Goal: Task Accomplishment & Management: Use online tool/utility

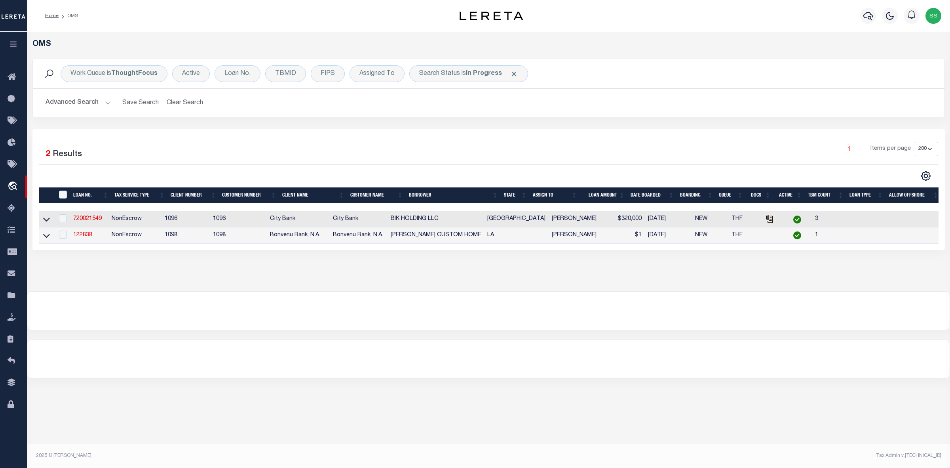
select select "200"
click at [474, 72] on b "In Progress" at bounding box center [484, 73] width 36 height 6
select select "IP"
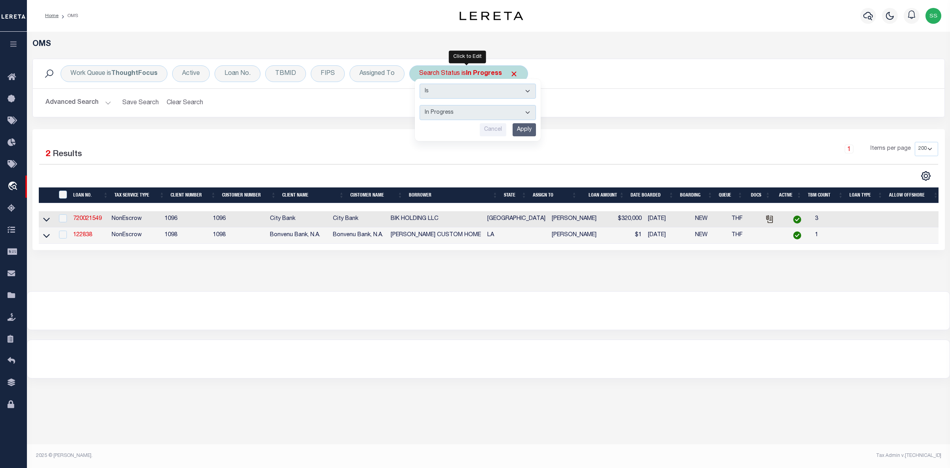
click at [520, 129] on input "Apply" at bounding box center [524, 129] width 23 height 13
click at [493, 75] on b "In Progress" at bounding box center [484, 73] width 36 height 6
click at [475, 116] on select "Automated Search Bad Parcel Complete Duplicate Parcel High Dollar Reporting In …" at bounding box center [478, 112] width 116 height 15
select select "ND"
click at [420, 105] on select "Automated Search Bad Parcel Complete Duplicate Parcel High Dollar Reporting In …" at bounding box center [478, 112] width 116 height 15
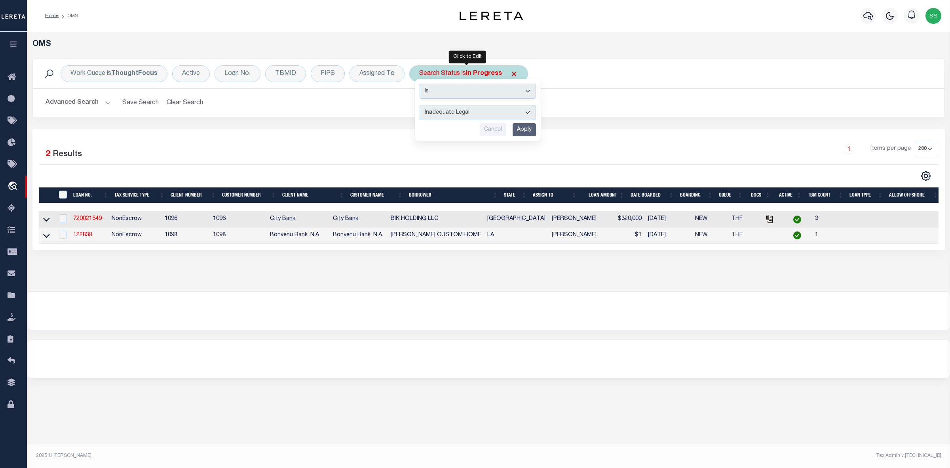
click at [527, 131] on input "Apply" at bounding box center [524, 129] width 23 height 13
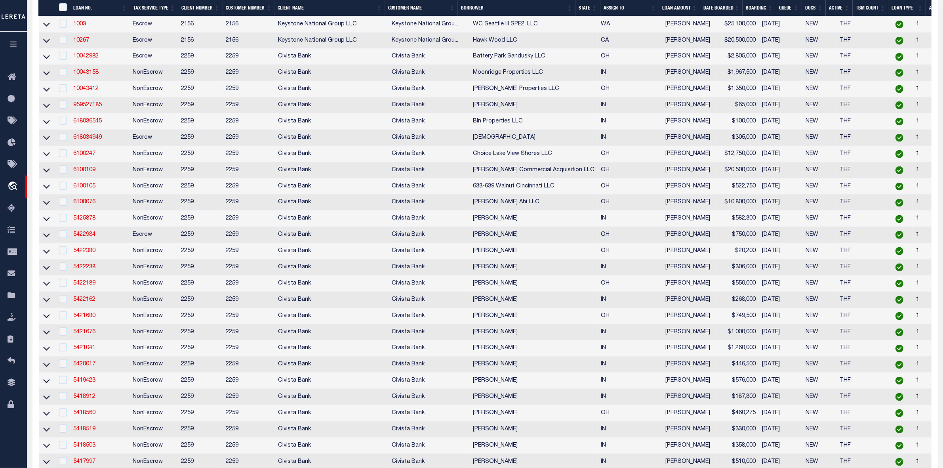
scroll to position [1534, 0]
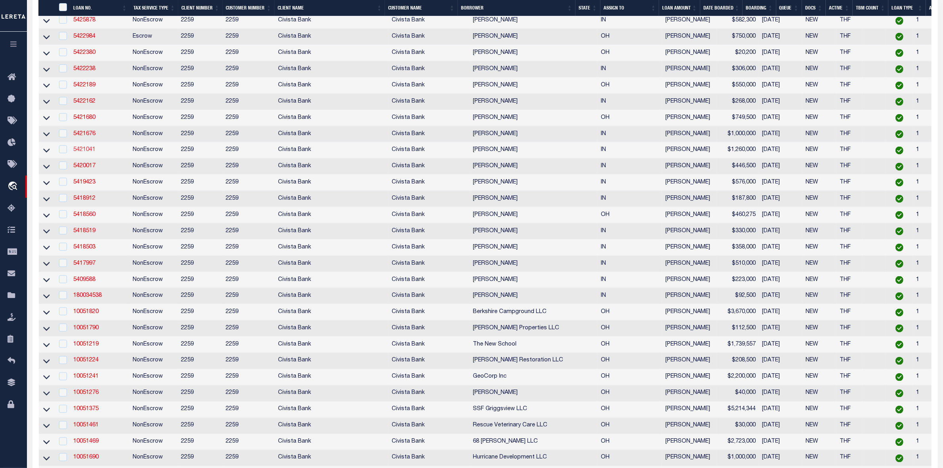
click at [82, 152] on link "5421041" at bounding box center [84, 150] width 22 height 6
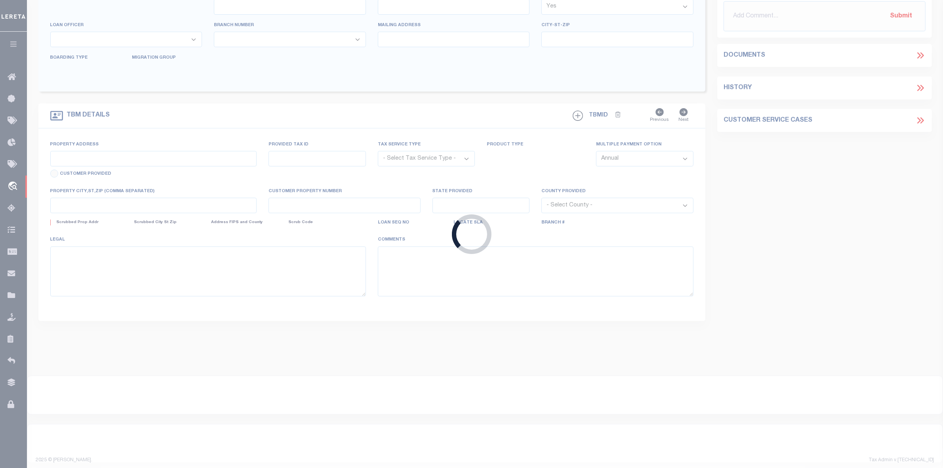
type input "5421041"
type input "[PERSON_NAME]"
select select
type input "[STREET_ADDRESS]"
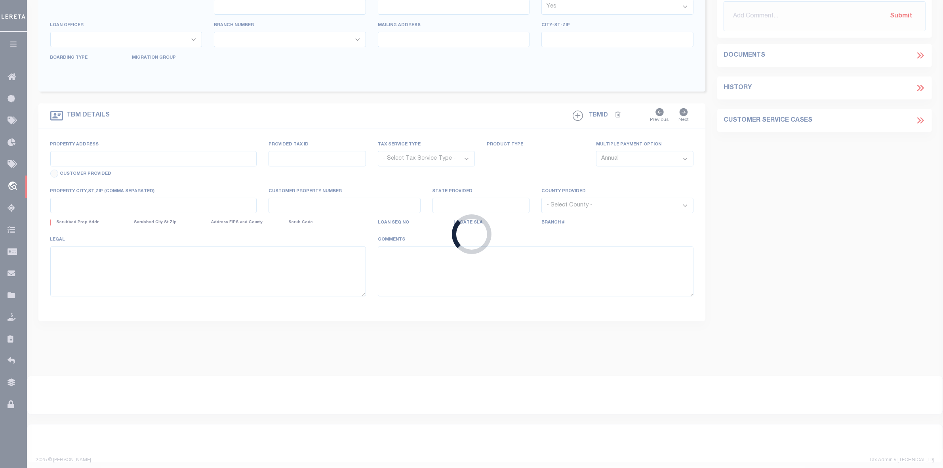
type input "[GEOGRAPHIC_DATA] IN 470257582"
select select "NonEscrow"
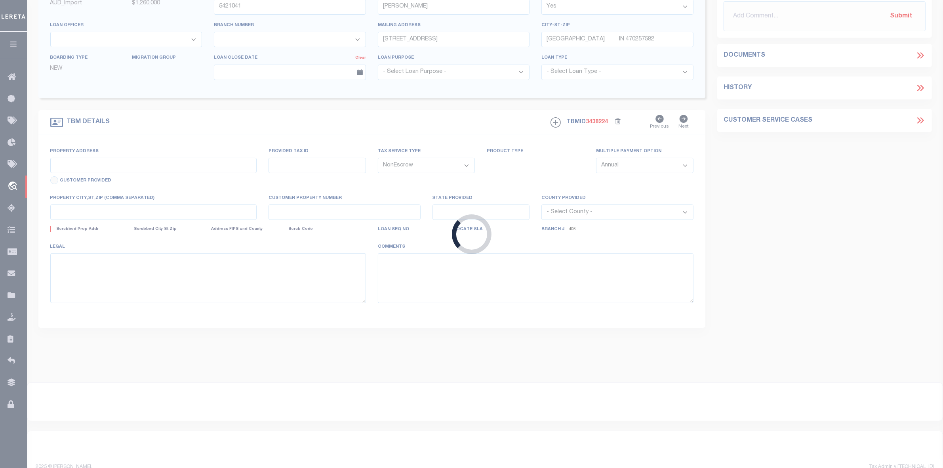
scroll to position [58, 0]
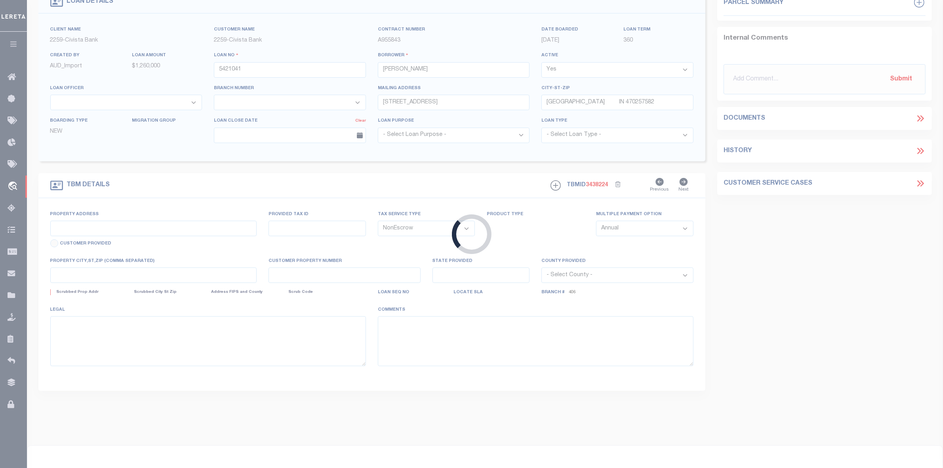
type input "[GEOGRAPHIC_DATA]"
select select
type input "[GEOGRAPHIC_DATA] IN 470250000"
type input "R"
type input "IN"
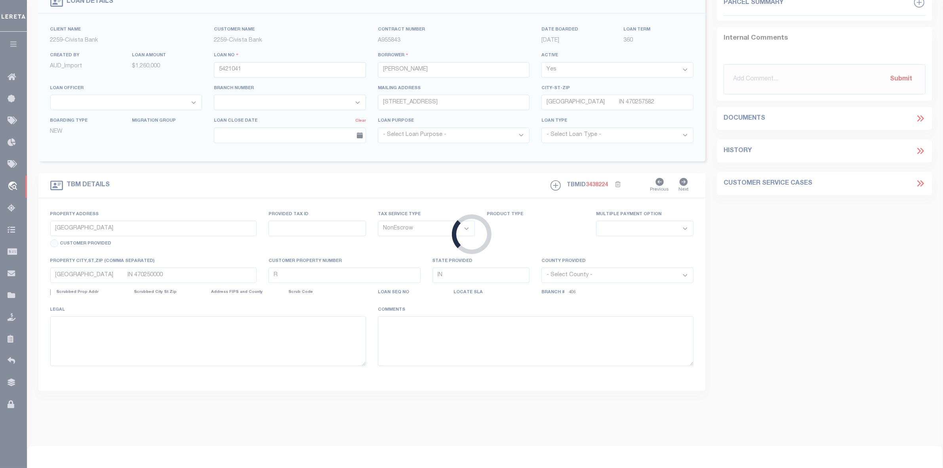
select select
select select "20632"
select select "7644"
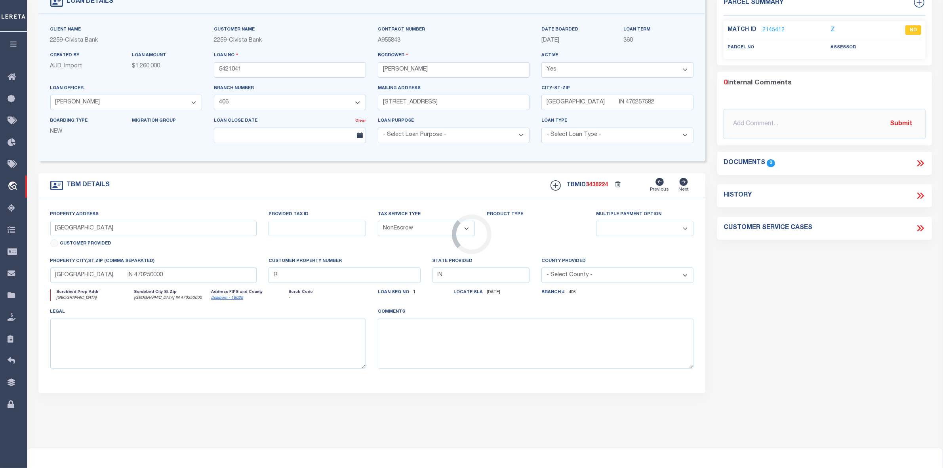
scroll to position [0, 0]
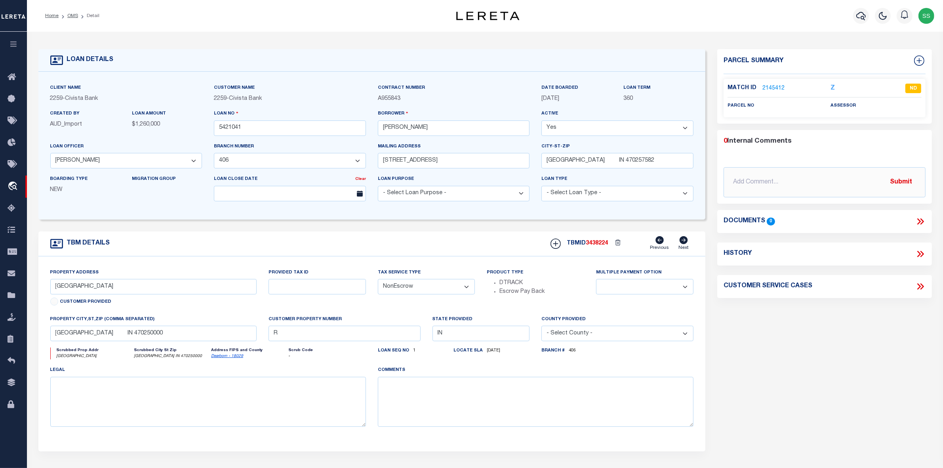
click at [770, 89] on link "2145412" at bounding box center [773, 88] width 22 height 8
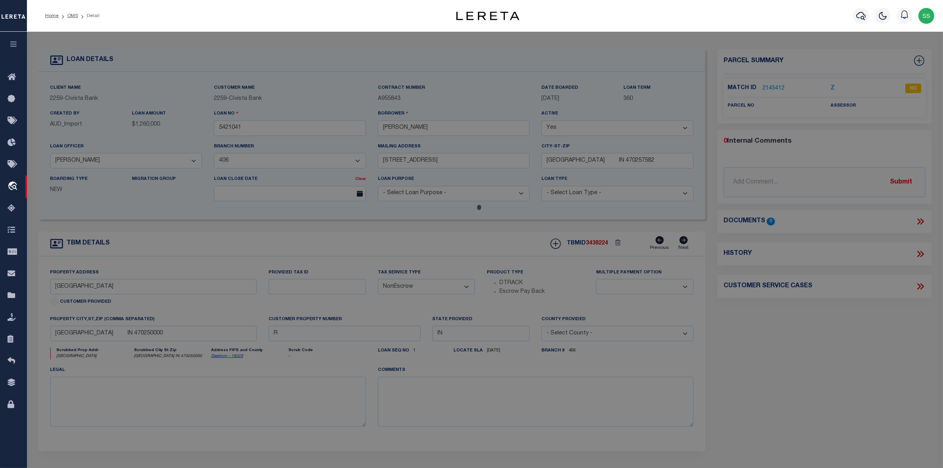
checkbox input "false"
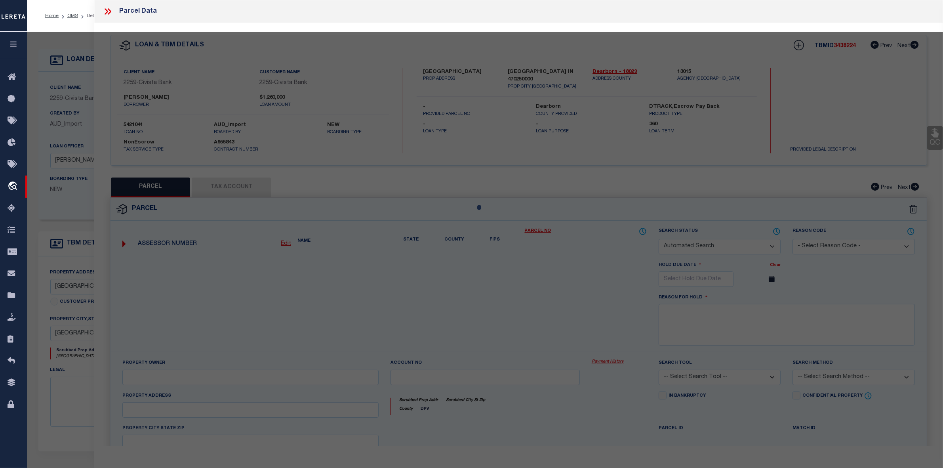
select select "ND"
checkbox input "false"
type textarea "Client-provided situs address is incomplete. Please provide a complete legal de…"
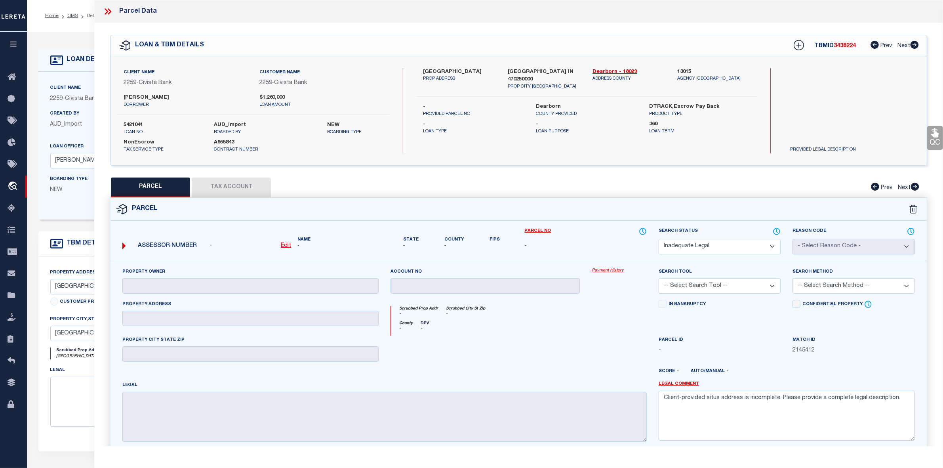
click at [110, 10] on icon at bounding box center [110, 11] width 4 height 6
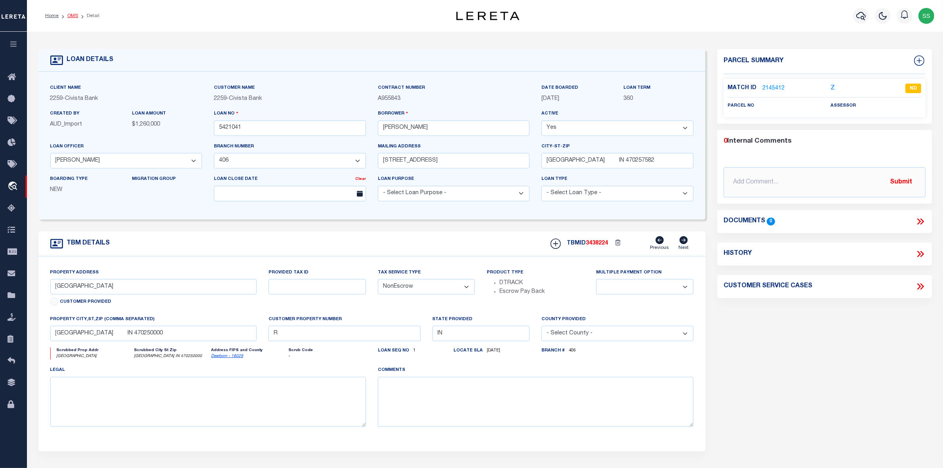
click at [73, 16] on link "OMS" at bounding box center [72, 15] width 11 height 5
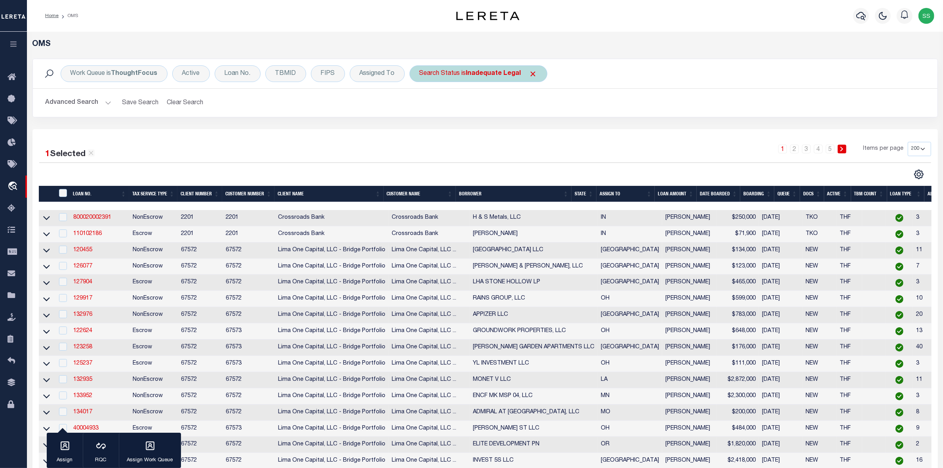
click at [474, 80] on div "Search Status is Inadequate Legal" at bounding box center [478, 73] width 138 height 17
click at [460, 112] on select "Automated Search Bad Parcel Complete Duplicate Parcel High Dollar Reporting In …" at bounding box center [478, 112] width 116 height 15
select select "RD"
click at [420, 105] on select "Automated Search Bad Parcel Complete Duplicate Parcel High Dollar Reporting In …" at bounding box center [478, 112] width 116 height 15
click at [520, 131] on input "Apply" at bounding box center [524, 129] width 23 height 13
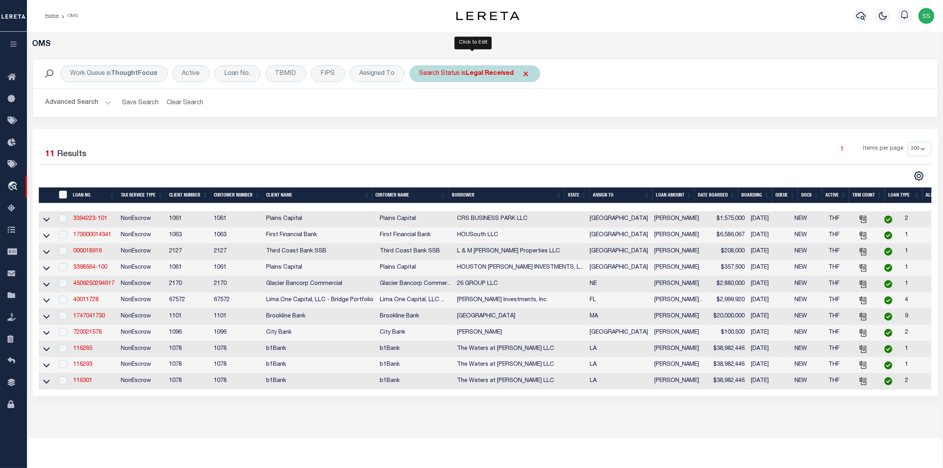
click at [476, 73] on b "Legal Received" at bounding box center [490, 73] width 48 height 6
click at [468, 106] on select "Automated Search Bad Parcel Complete Duplicate Parcel High Dollar Reporting In …" at bounding box center [478, 112] width 116 height 15
select select "IP"
click at [420, 105] on select "Automated Search Bad Parcel Complete Duplicate Parcel High Dollar Reporting In …" at bounding box center [478, 112] width 116 height 15
click at [526, 131] on input "Apply" at bounding box center [524, 129] width 23 height 13
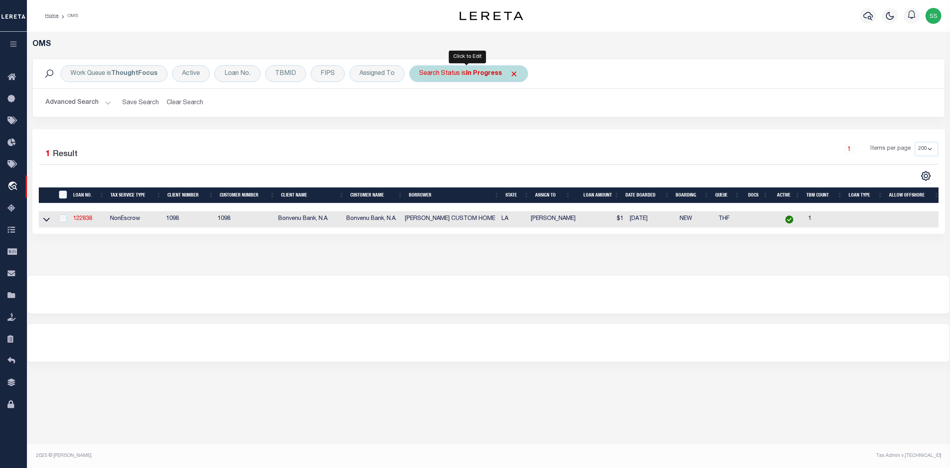
click at [488, 70] on b "In Progress" at bounding box center [484, 73] width 36 height 6
click at [448, 116] on select "Automated Search Bad Parcel Complete Duplicate Parcel High Dollar Reporting In …" at bounding box center [478, 112] width 116 height 15
select select "NP"
click at [420, 105] on select "Automated Search Bad Parcel Complete Duplicate Parcel High Dollar Reporting In …" at bounding box center [478, 112] width 116 height 15
click at [525, 133] on input "Apply" at bounding box center [524, 129] width 23 height 13
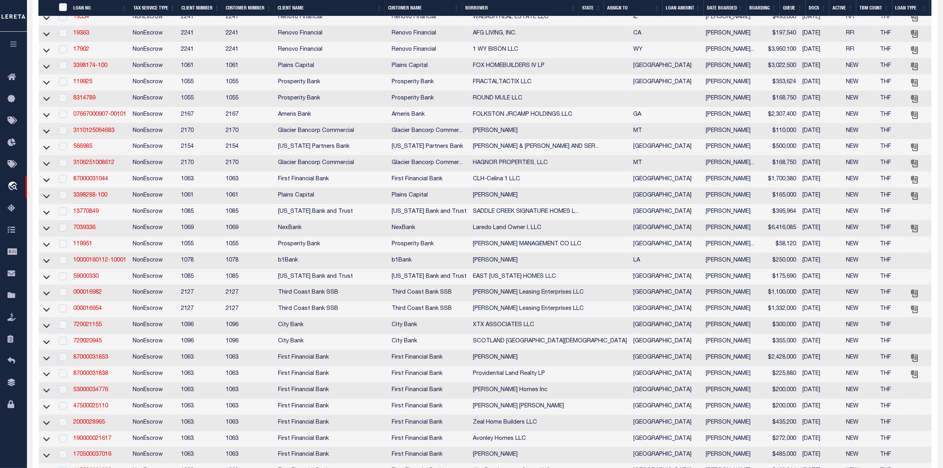
scroll to position [2771, 0]
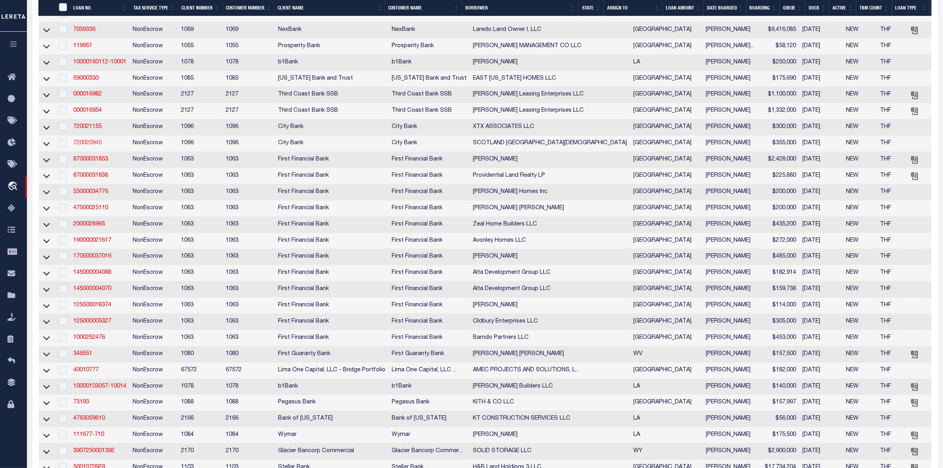
click at [90, 146] on link "720020945" at bounding box center [87, 143] width 29 height 6
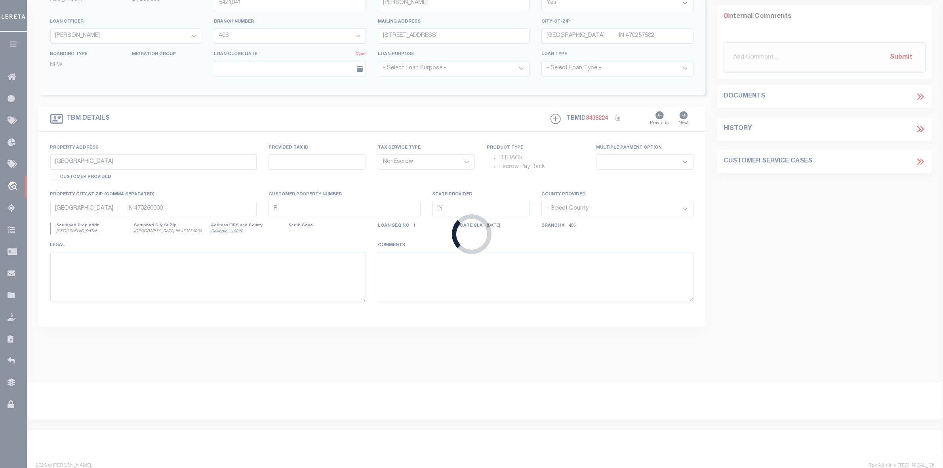
type input "720020945"
type input "SCOTLAND [GEOGRAPHIC_DATA][DEMOGRAPHIC_DATA]"
select select
select select "100"
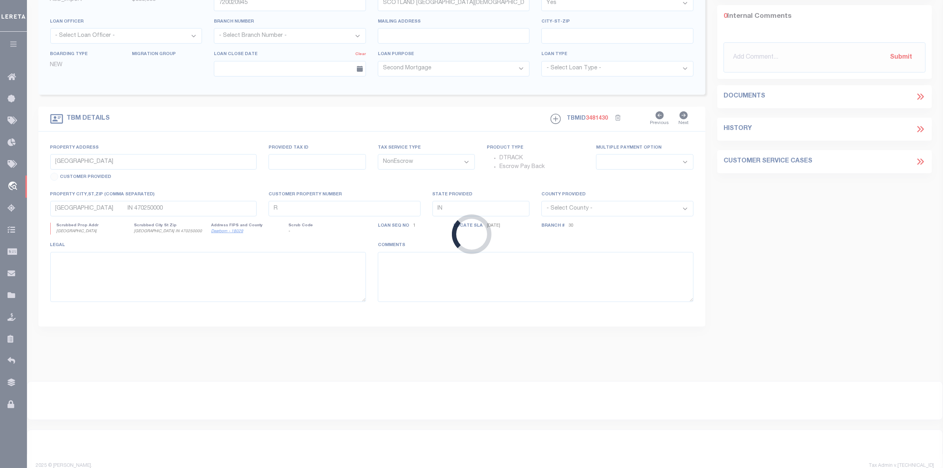
scroll to position [42, 0]
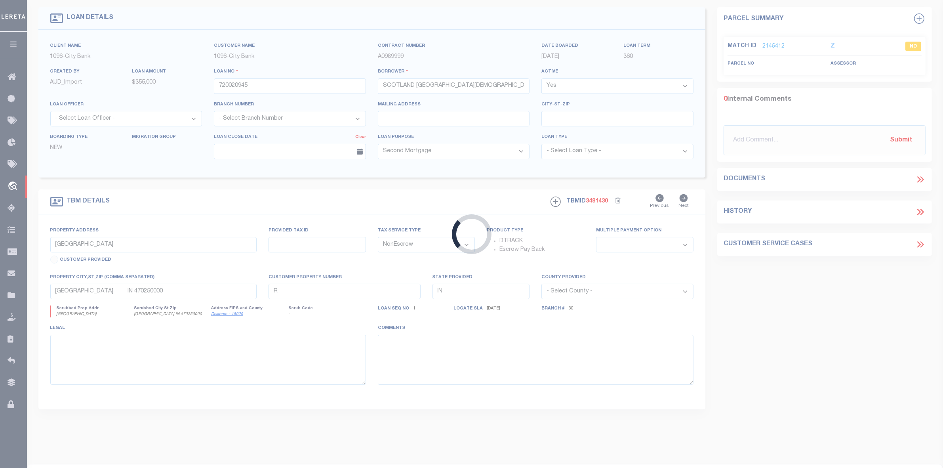
type input "[STREET_ADDRESS]"
type input "R343493"
select select
type input "[GEOGRAPHIC_DATA], [GEOGRAPHIC_DATA] 79404"
type input "[GEOGRAPHIC_DATA]"
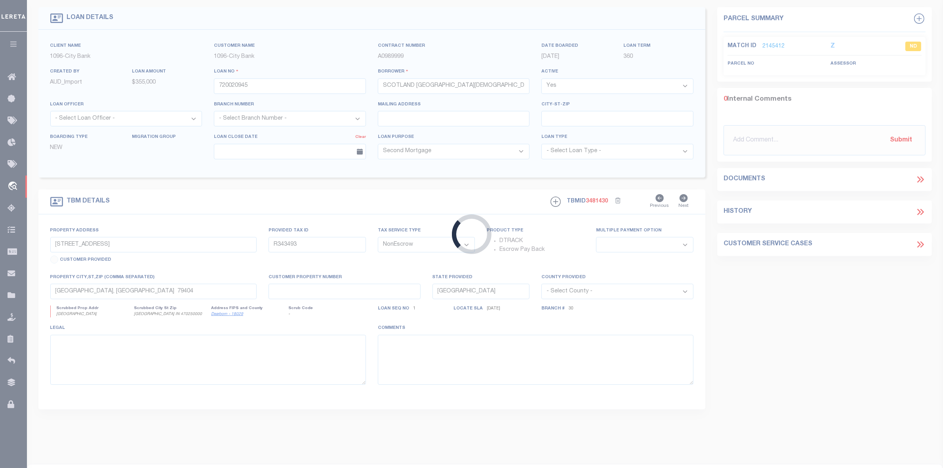
select select
select select "8877"
select select "1346"
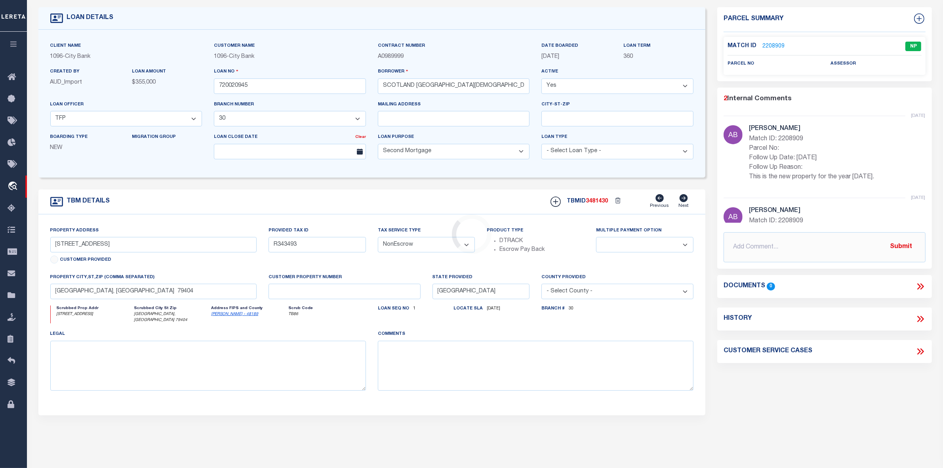
scroll to position [0, 0]
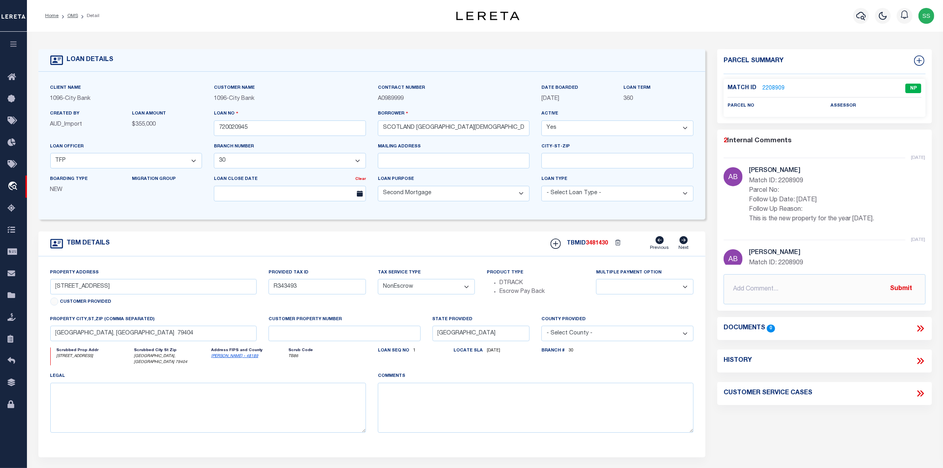
click at [770, 85] on link "2208909" at bounding box center [773, 88] width 22 height 8
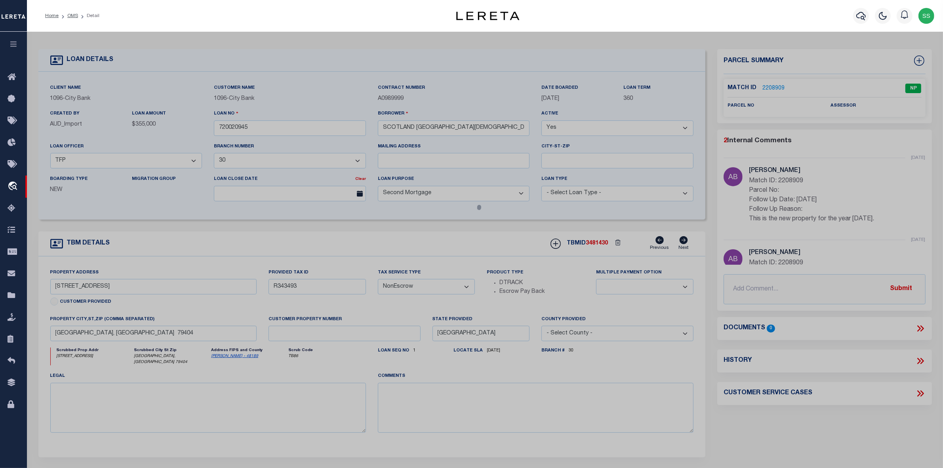
select select "AS"
checkbox input "false"
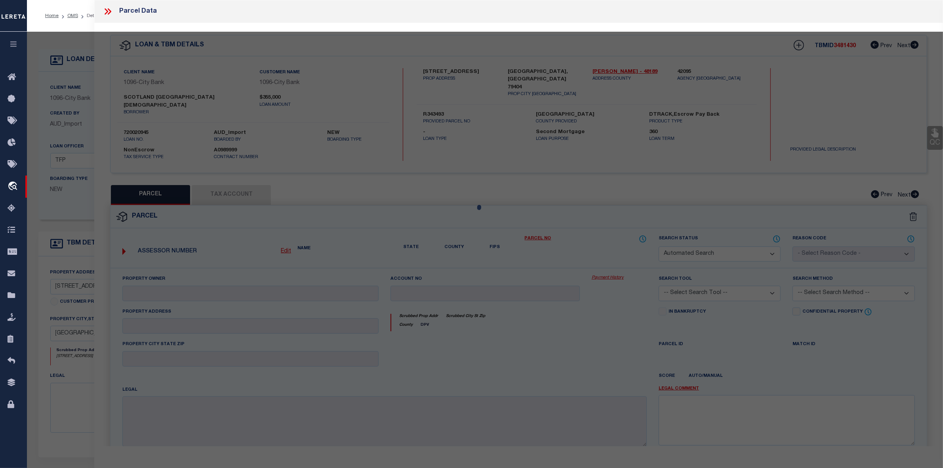
select select "NP"
type input "[DATE]"
type textarea "This is the new property for the year [DATE]."
checkbox input "false"
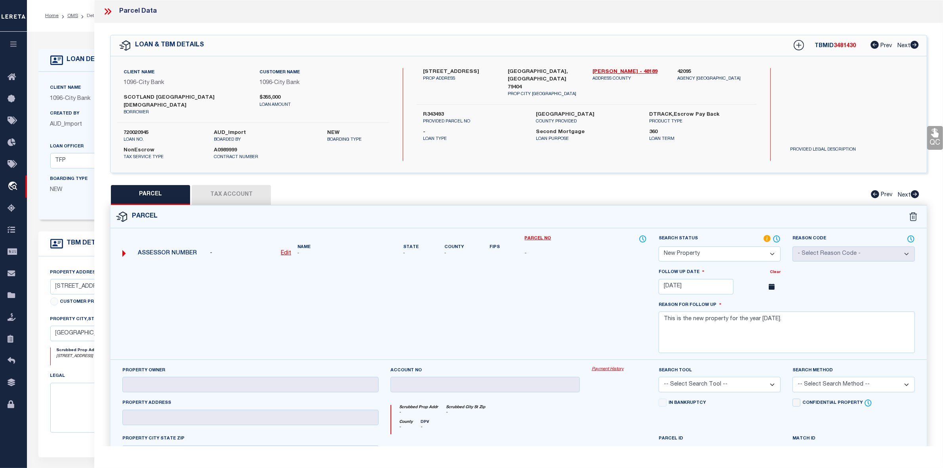
click at [108, 11] on icon at bounding box center [108, 11] width 10 height 10
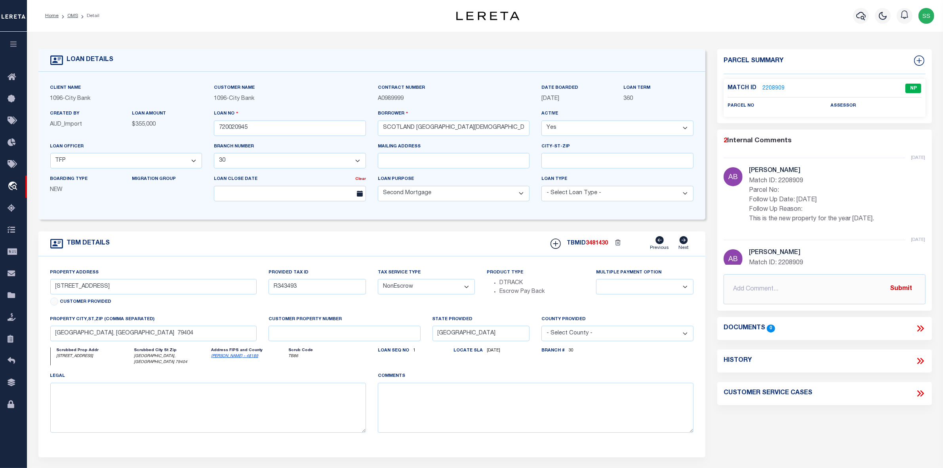
click at [768, 86] on link "2208909" at bounding box center [773, 88] width 22 height 8
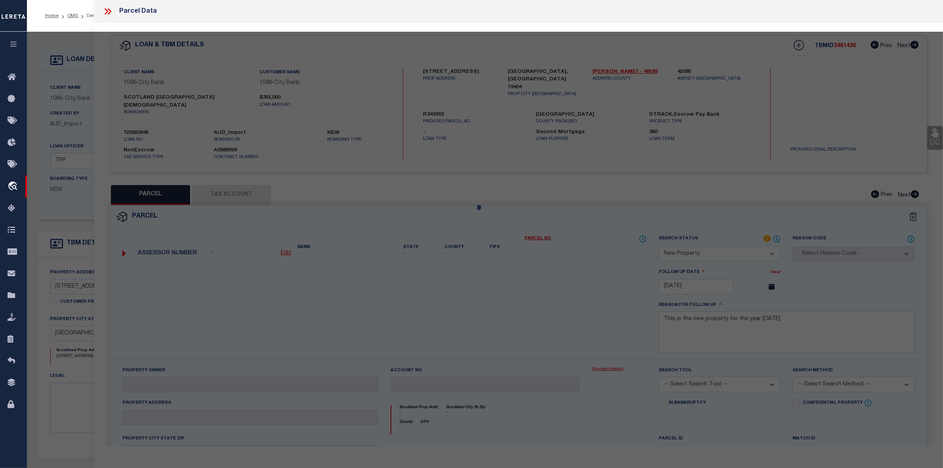
select select "AS"
checkbox input "false"
select select "NP"
type input "[DATE]"
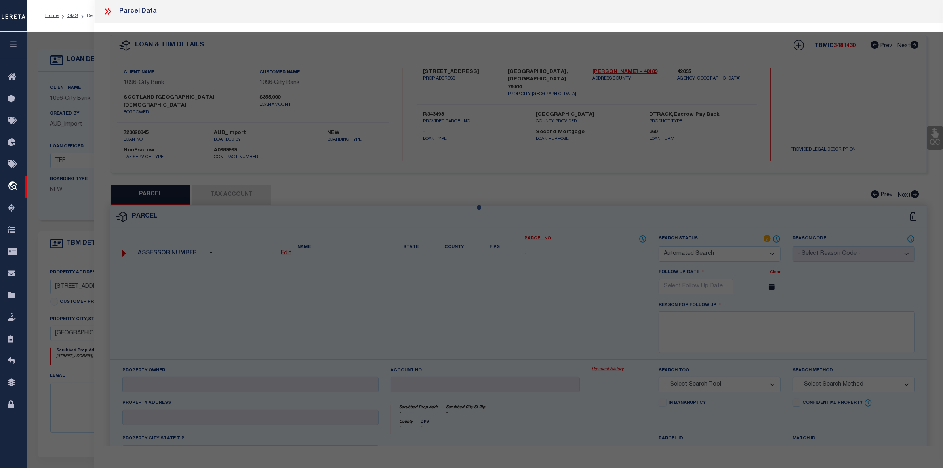
type textarea "This is the new property for the year [DATE]."
checkbox input "false"
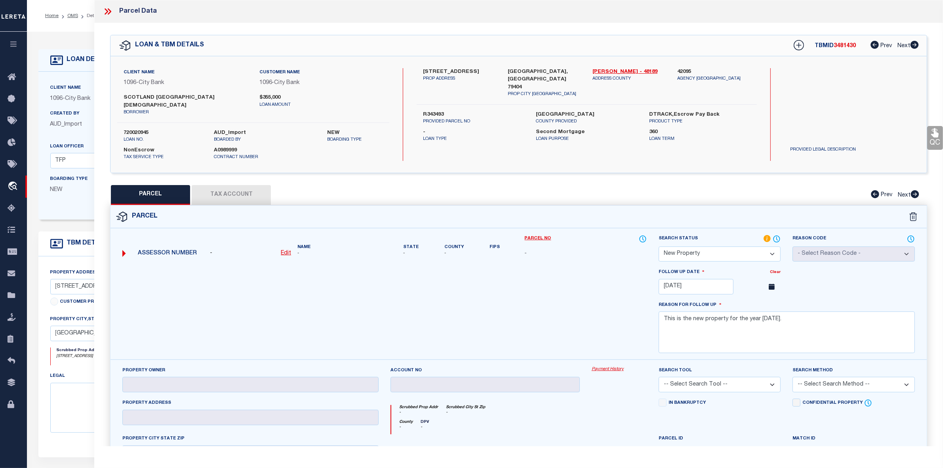
click at [110, 9] on icon at bounding box center [108, 11] width 10 height 10
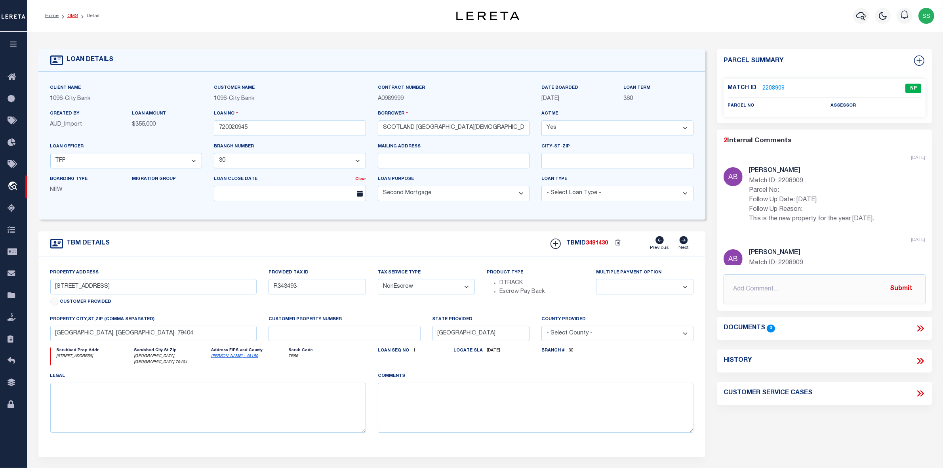
click at [72, 15] on link "OMS" at bounding box center [72, 15] width 11 height 5
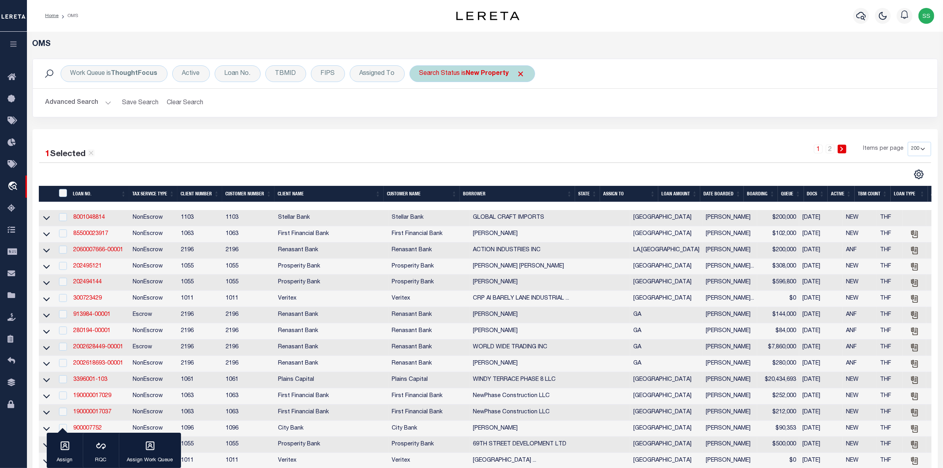
click at [519, 76] on span "Click to Remove" at bounding box center [521, 74] width 8 height 8
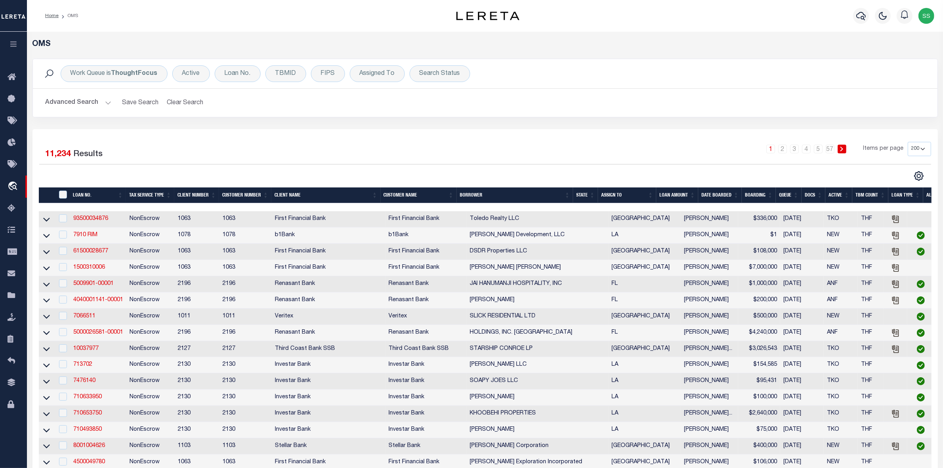
click at [808, 125] on div "Work Queue is ThoughtFocus Active Loan No. TBMID FIPS Assigned To Search Status…" at bounding box center [485, 94] width 917 height 70
click at [435, 72] on div "Search Status" at bounding box center [439, 73] width 61 height 17
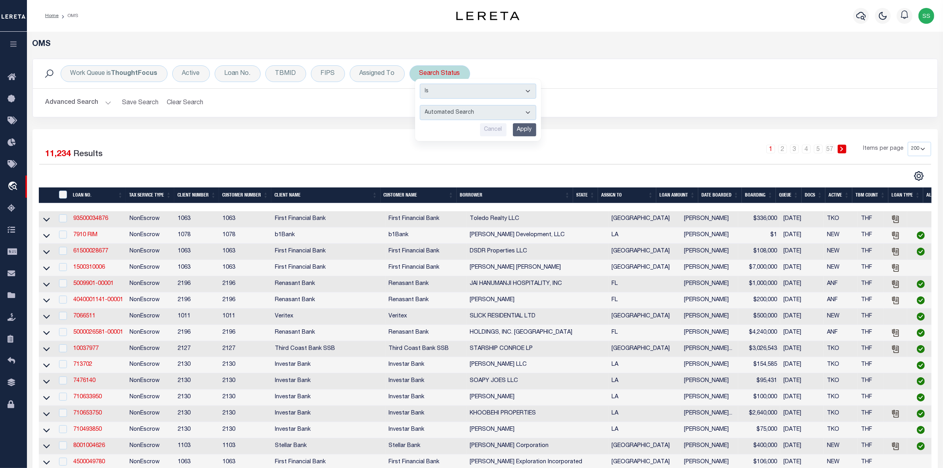
click at [456, 111] on select "Automated Search Bad Parcel Complete Duplicate Parcel High Dollar Reporting In …" at bounding box center [478, 112] width 116 height 15
select select "RD"
click at [420, 105] on select "Automated Search Bad Parcel Complete Duplicate Parcel High Dollar Reporting In …" at bounding box center [478, 112] width 116 height 15
click at [522, 130] on input "Apply" at bounding box center [524, 129] width 23 height 13
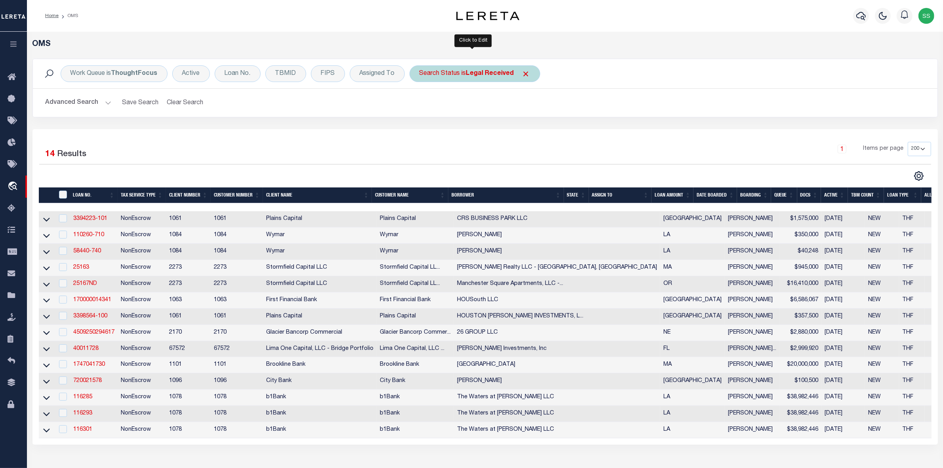
click at [460, 82] on div "Search Status is Legal Received" at bounding box center [474, 73] width 131 height 17
click at [457, 113] on select "Automated Search Bad Parcel Complete Duplicate Parcel High Dollar Reporting In …" at bounding box center [478, 112] width 116 height 15
select select "ND"
click at [420, 105] on select "Automated Search Bad Parcel Complete Duplicate Parcel High Dollar Reporting In …" at bounding box center [478, 112] width 116 height 15
click at [526, 128] on input "Apply" at bounding box center [524, 129] width 23 height 13
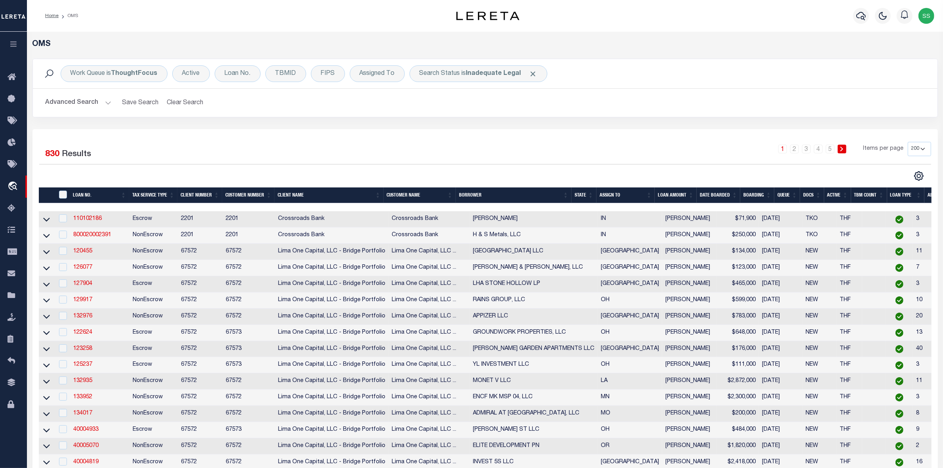
scroll to position [99, 0]
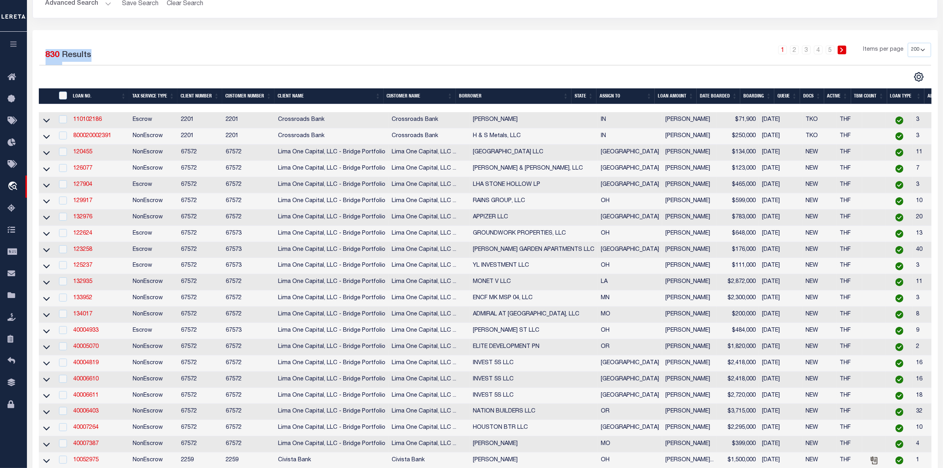
drag, startPoint x: 63, startPoint y: 60, endPoint x: 108, endPoint y: 56, distance: 45.3
click at [108, 56] on div "1 Selected 830 Results" at bounding box center [146, 54] width 214 height 22
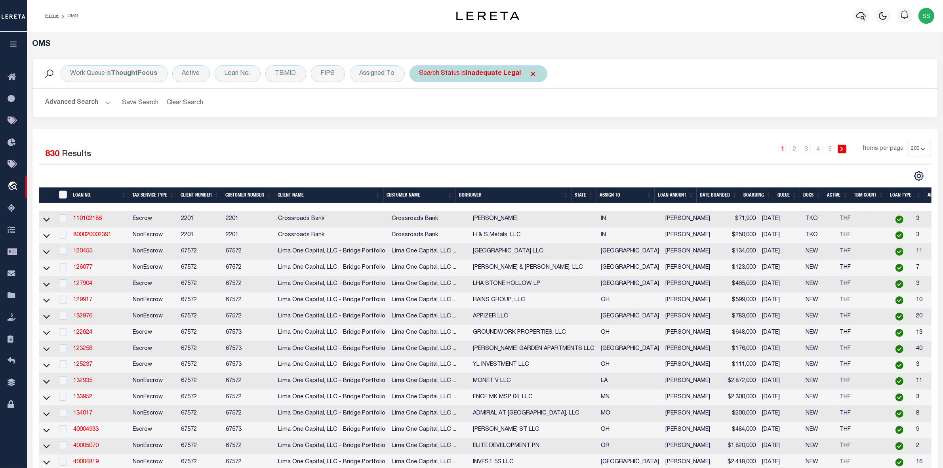
click at [456, 75] on div "Search Status is Inadequate Legal" at bounding box center [478, 73] width 138 height 17
click at [470, 115] on select "Automated Search Bad Parcel Complete Duplicate Parcel High Dollar Reporting In …" at bounding box center [478, 112] width 116 height 15
select select "RD"
click at [420, 105] on select "Automated Search Bad Parcel Complete Duplicate Parcel High Dollar Reporting In …" at bounding box center [478, 112] width 116 height 15
click at [530, 130] on input "Apply" at bounding box center [524, 129] width 23 height 13
